Goal: Task Accomplishment & Management: Manage account settings

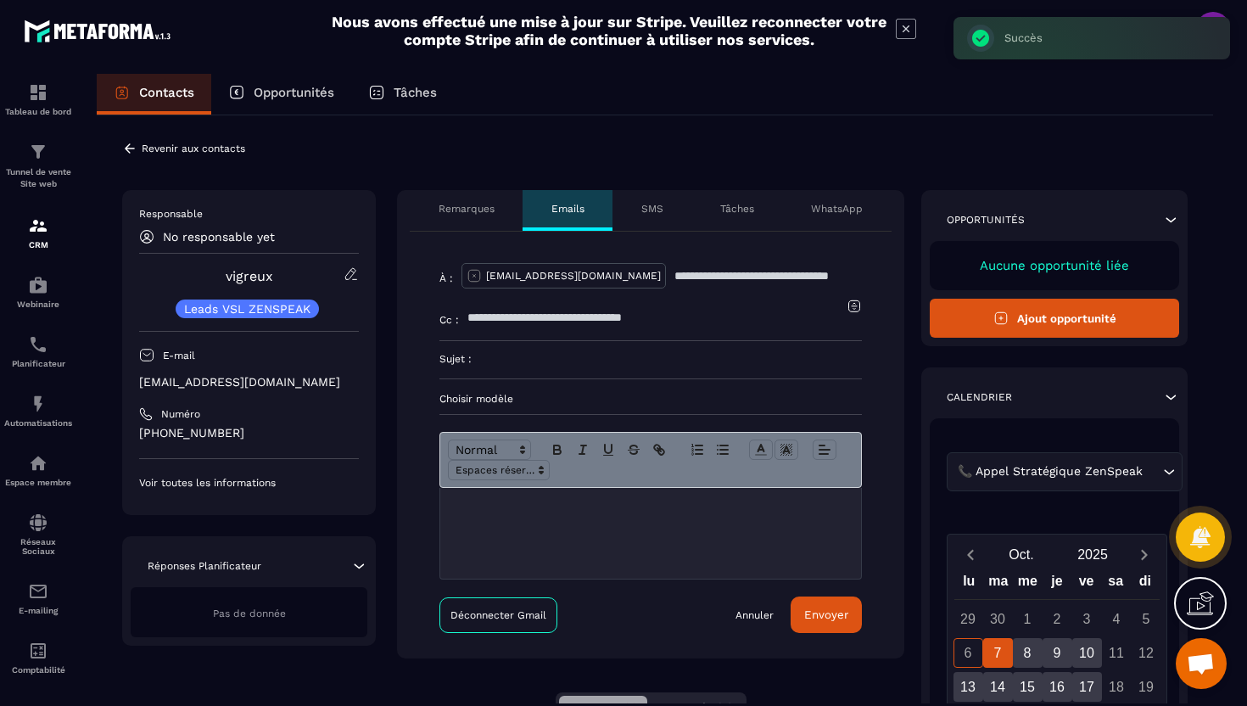
click at [458, 210] on p "Remarques" at bounding box center [467, 209] width 56 height 14
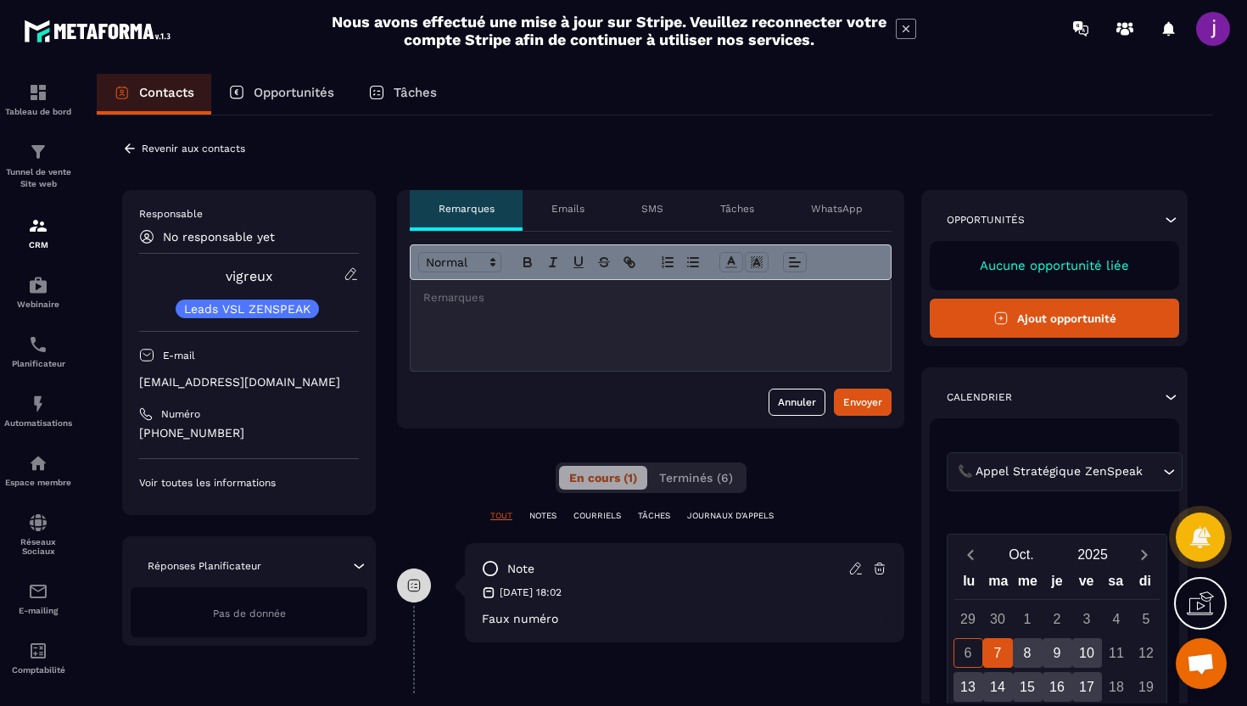
click at [136, 148] on icon at bounding box center [129, 148] width 15 height 15
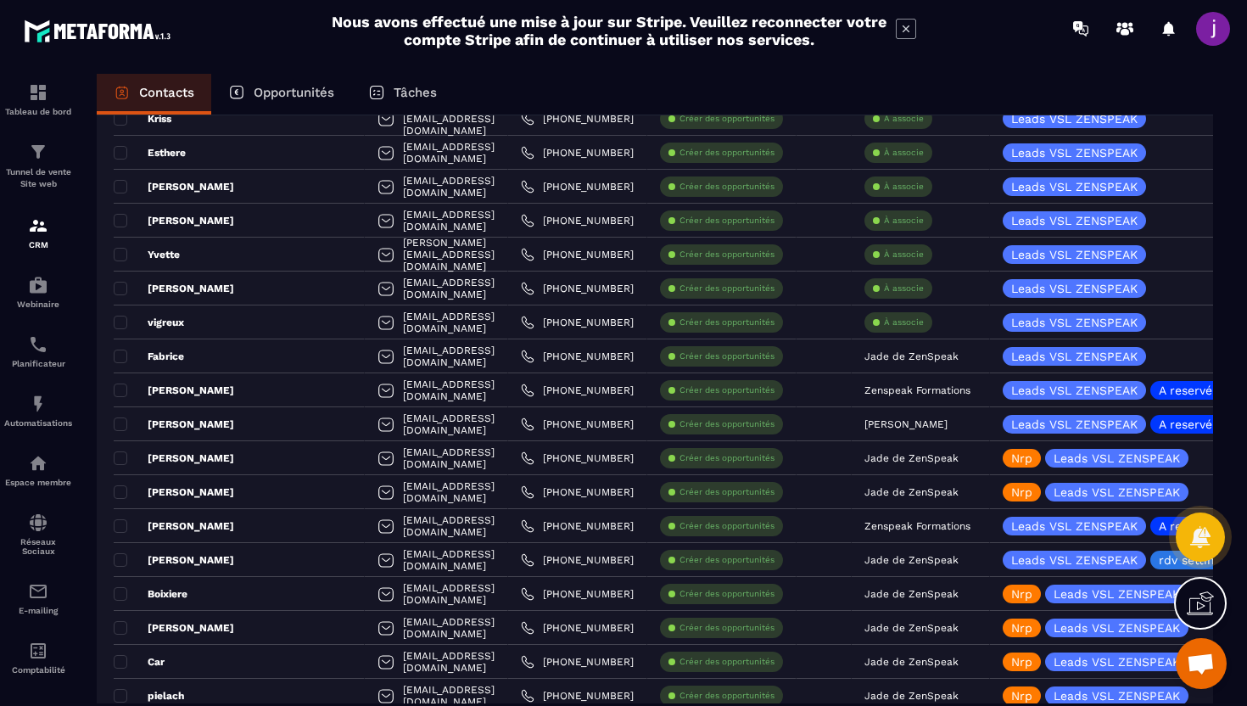
scroll to position [1107, 0]
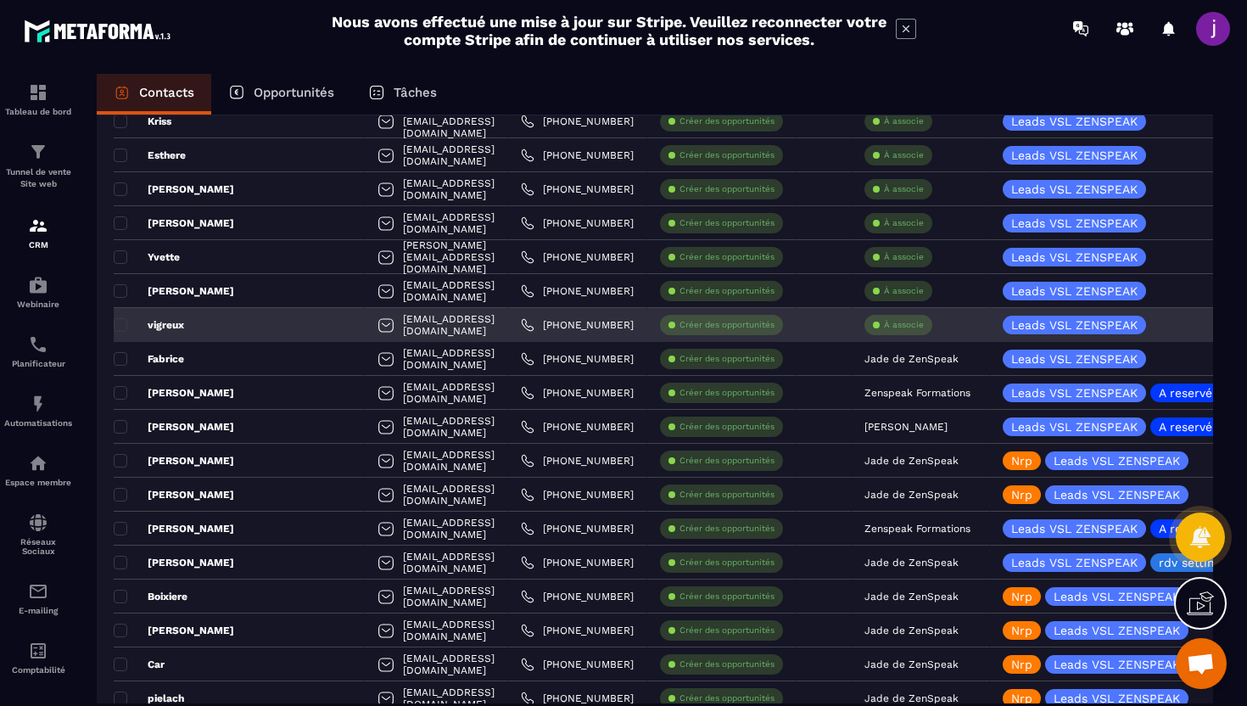
click at [938, 328] on div "À associe" at bounding box center [921, 325] width 138 height 34
click at [915, 327] on p "À associe" at bounding box center [904, 325] width 40 height 12
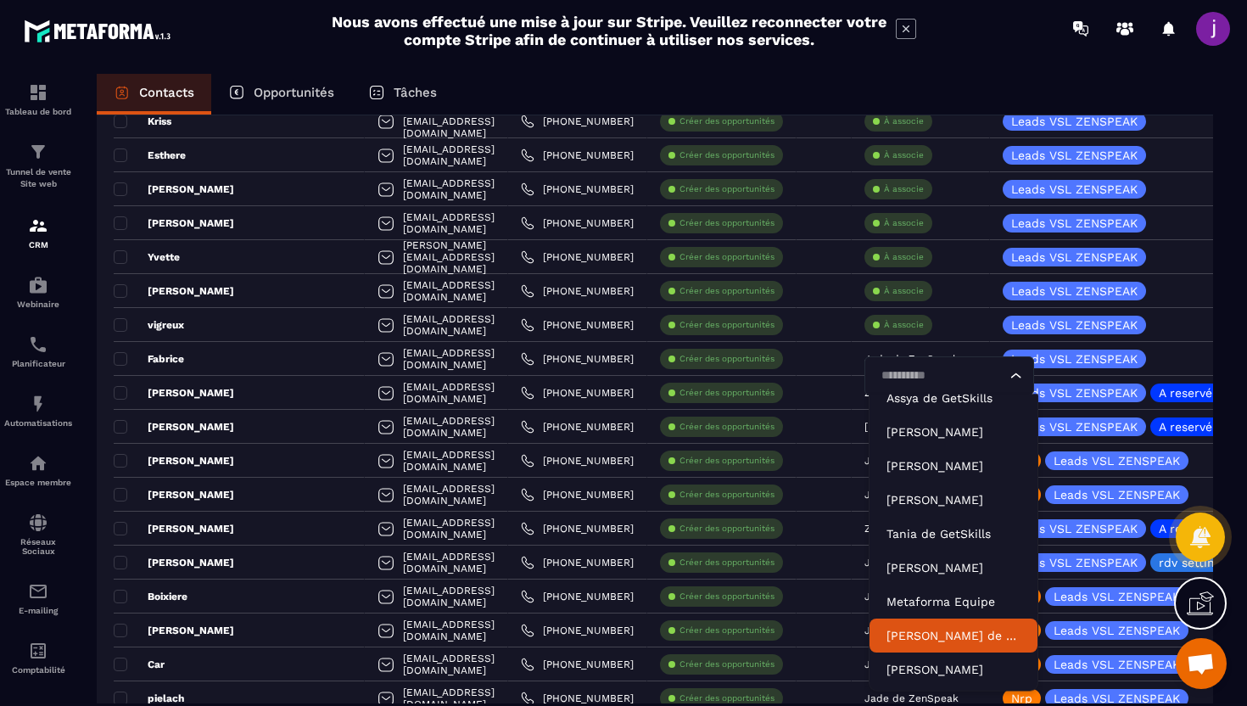
scroll to position [38, 0]
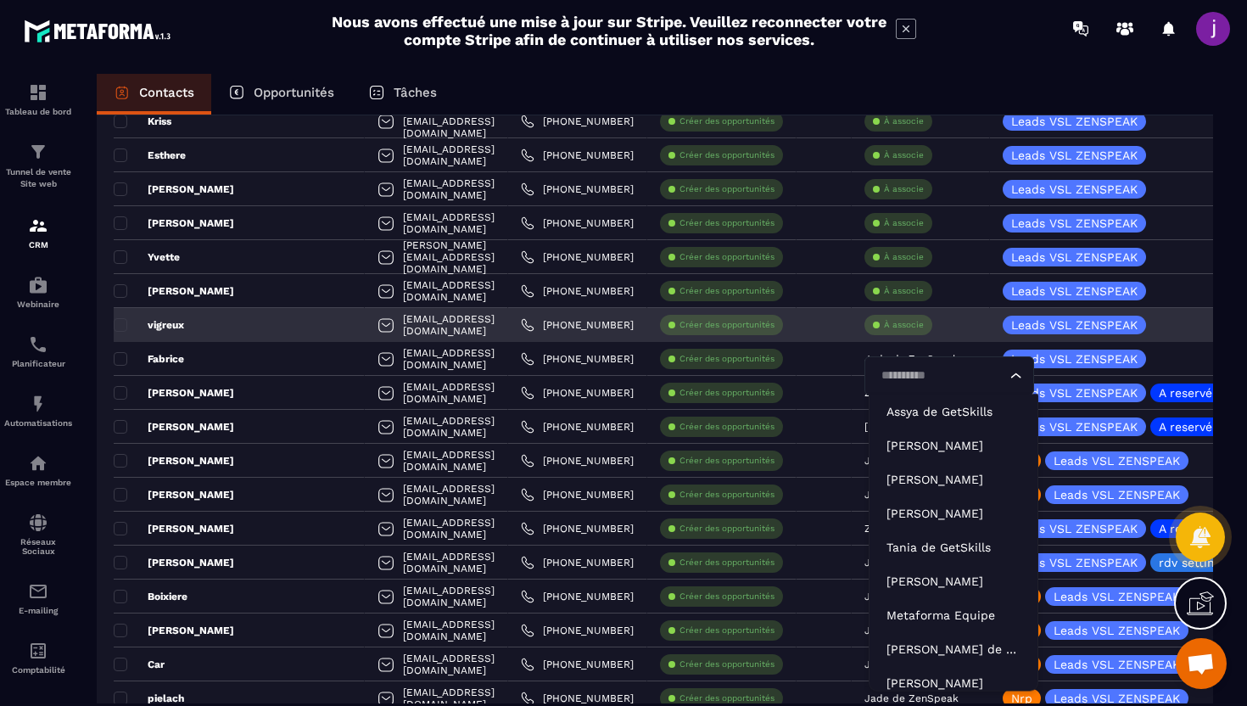
click at [949, 371] on input "Search for option" at bounding box center [941, 376] width 131 height 19
type input "****"
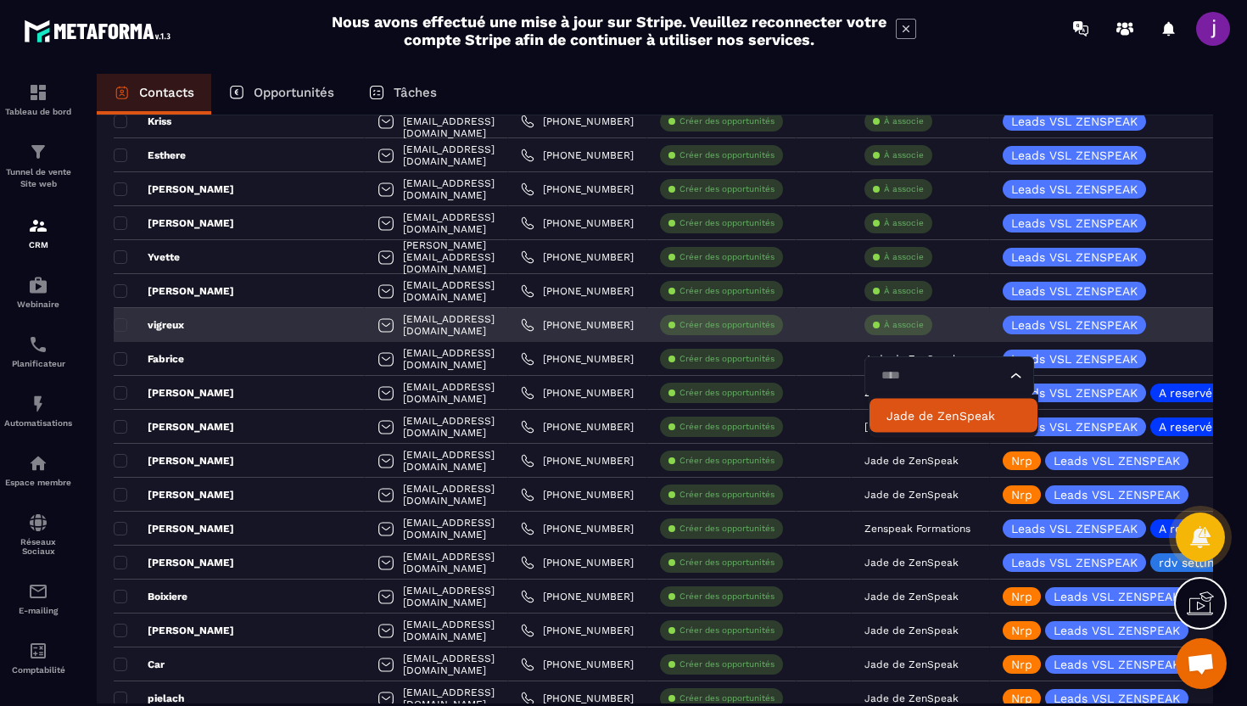
scroll to position [0, 0]
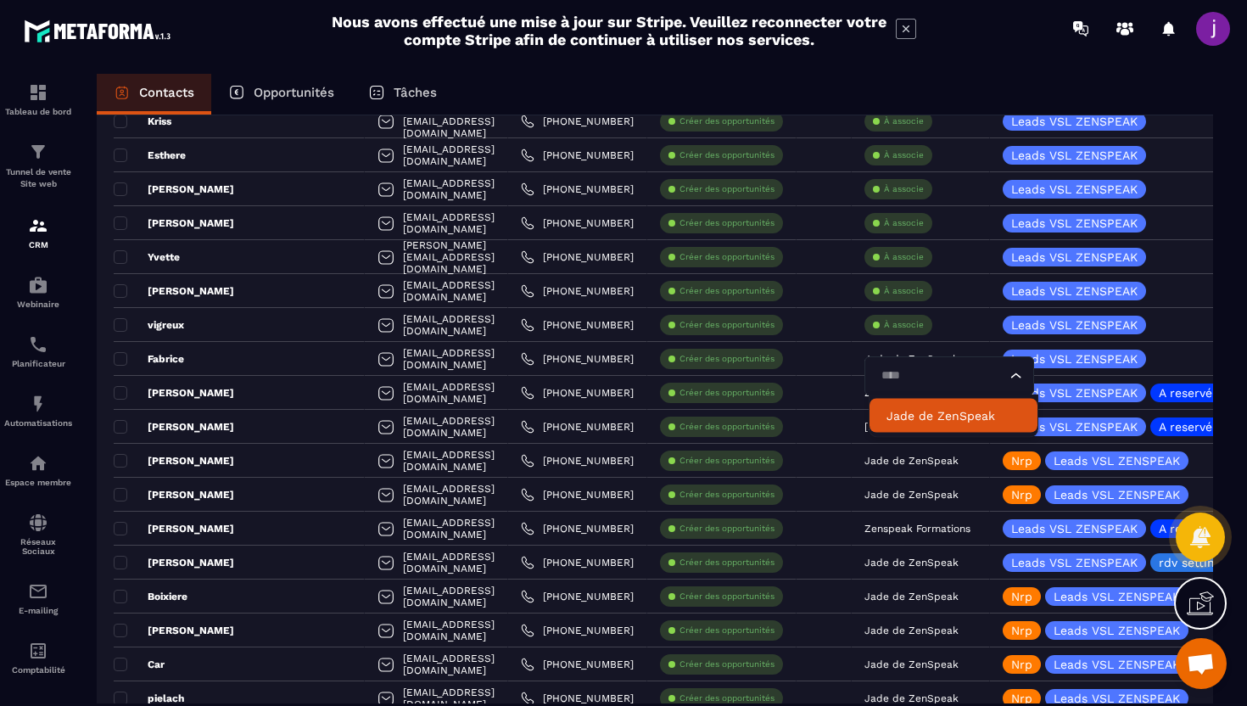
click at [927, 415] on p "Jade de ZenSpeak" at bounding box center [954, 415] width 134 height 17
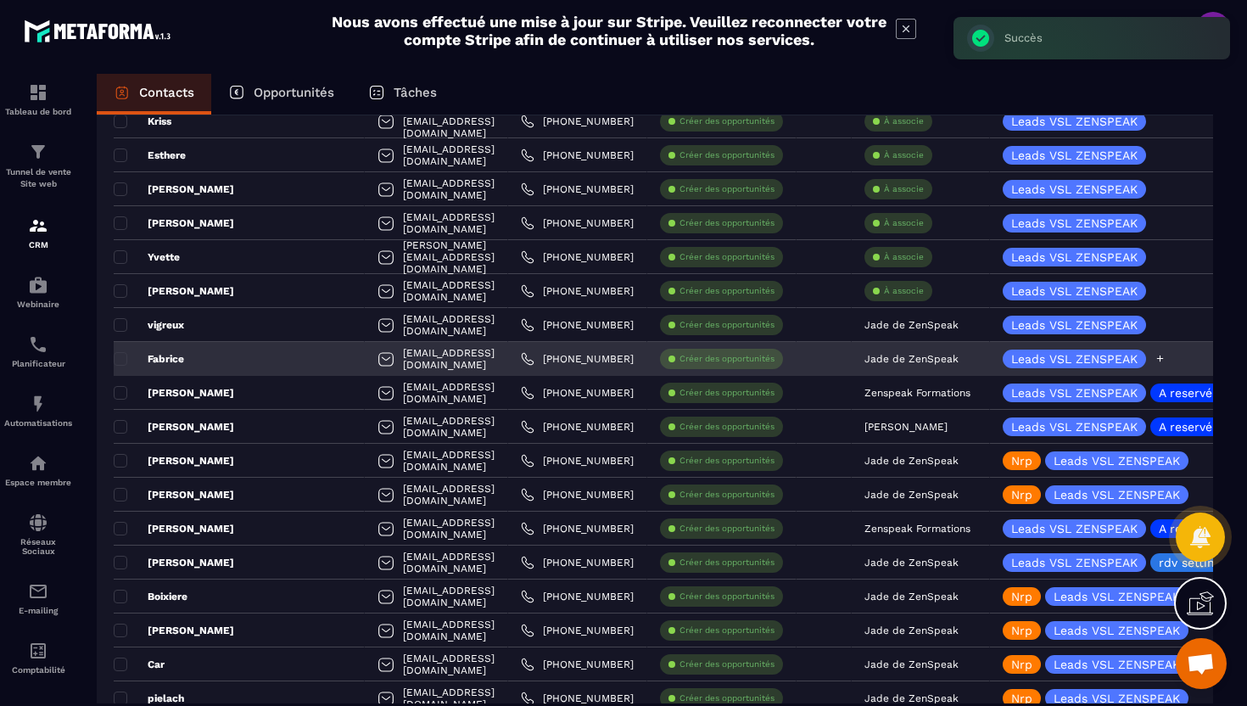
click at [1163, 359] on icon at bounding box center [1160, 358] width 11 height 11
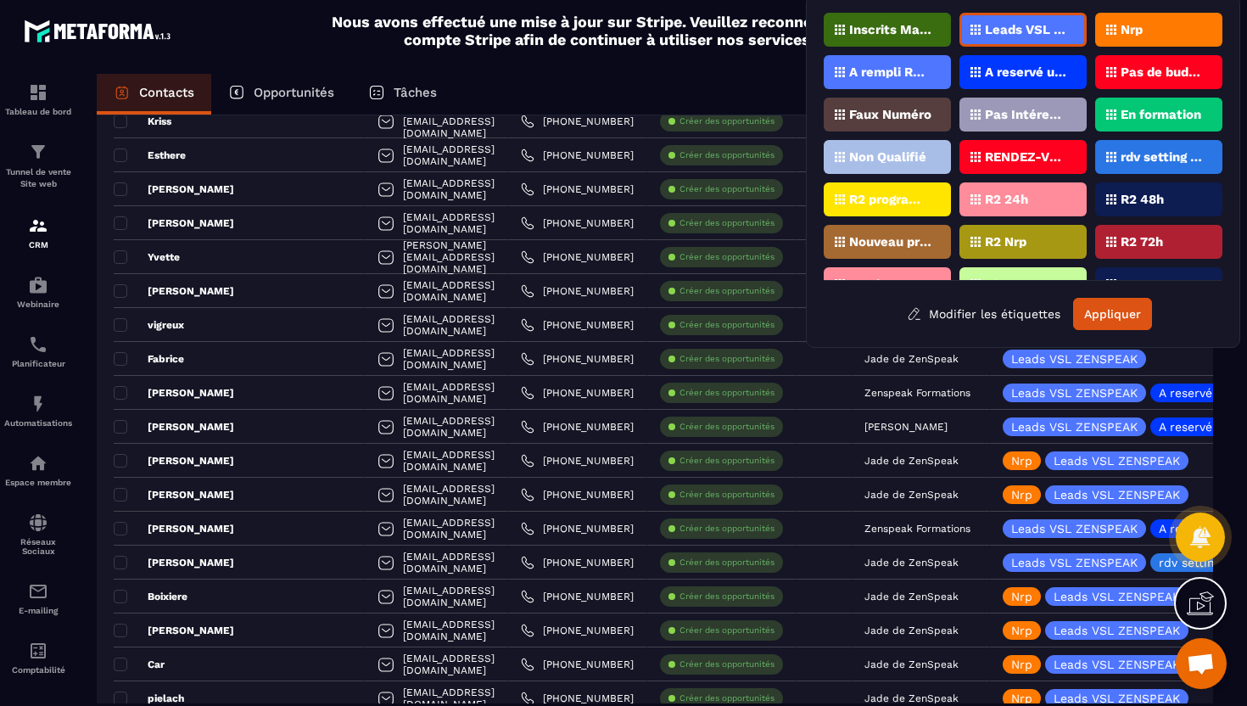
click at [889, 104] on div "Faux Numéro" at bounding box center [887, 115] width 127 height 34
click at [1095, 318] on button "Appliquer" at bounding box center [1112, 314] width 79 height 32
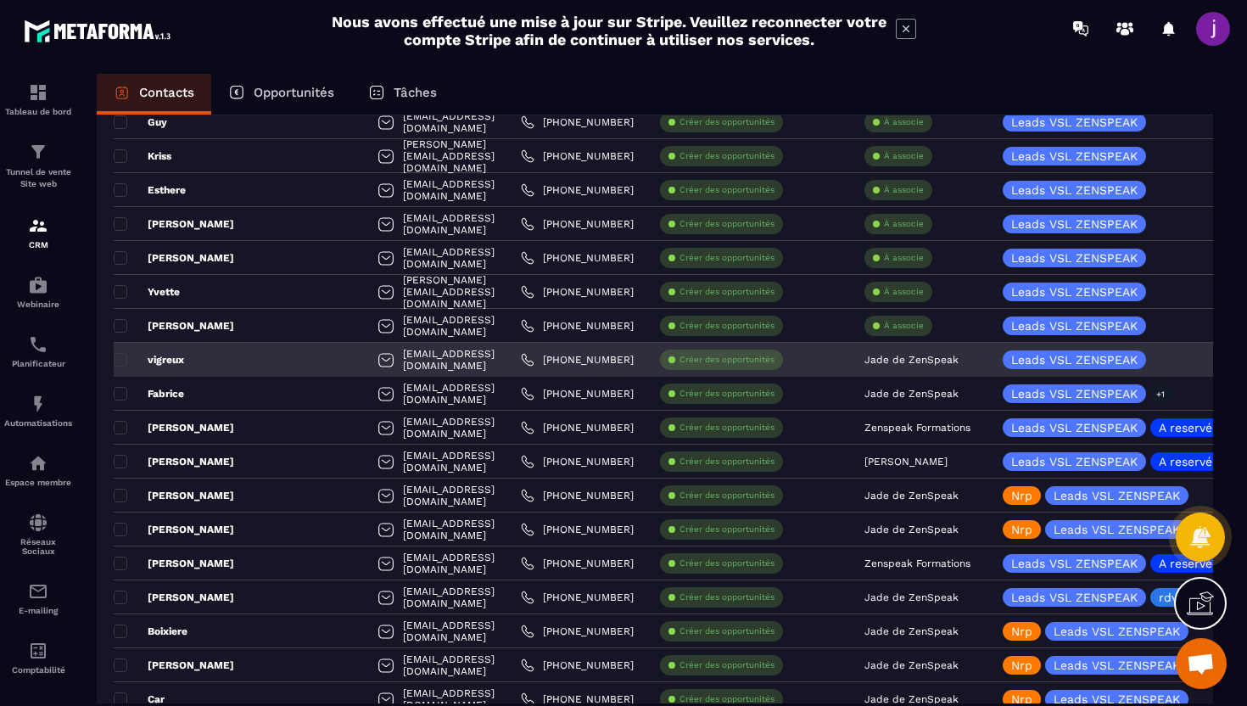
scroll to position [1061, 0]
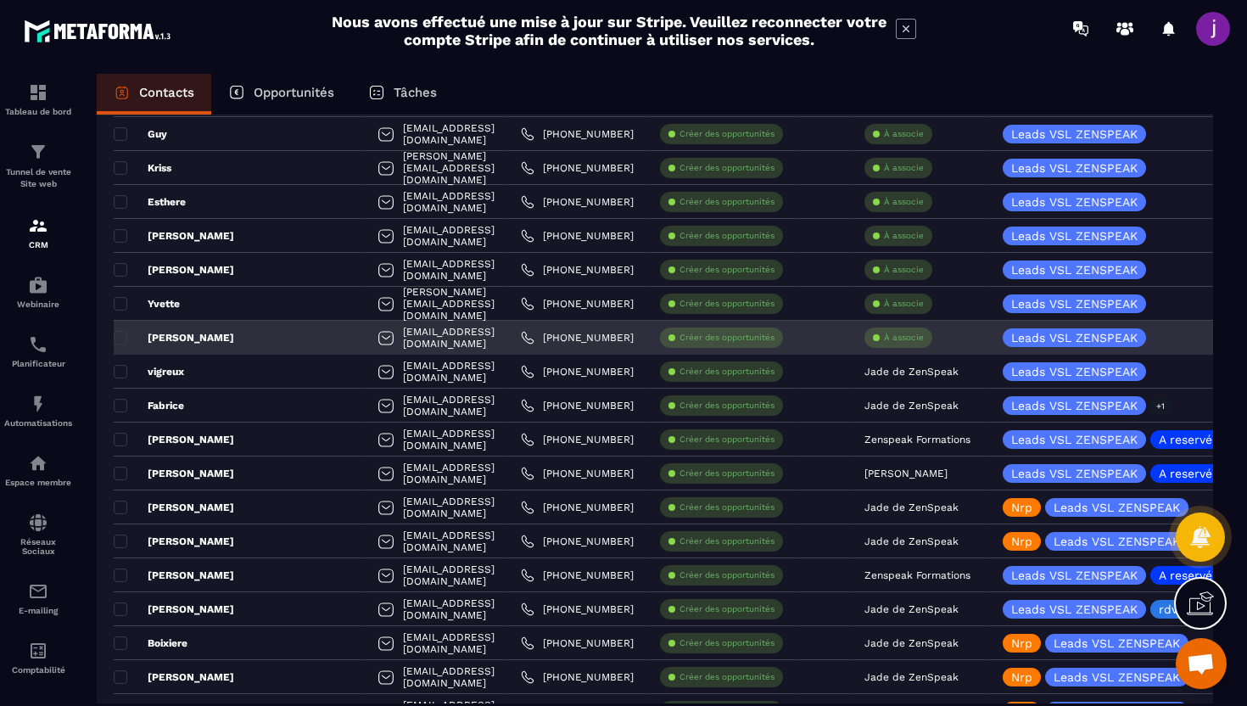
click at [243, 338] on div "[PERSON_NAME]" at bounding box center [239, 338] width 251 height 34
